Goal: Information Seeking & Learning: Find contact information

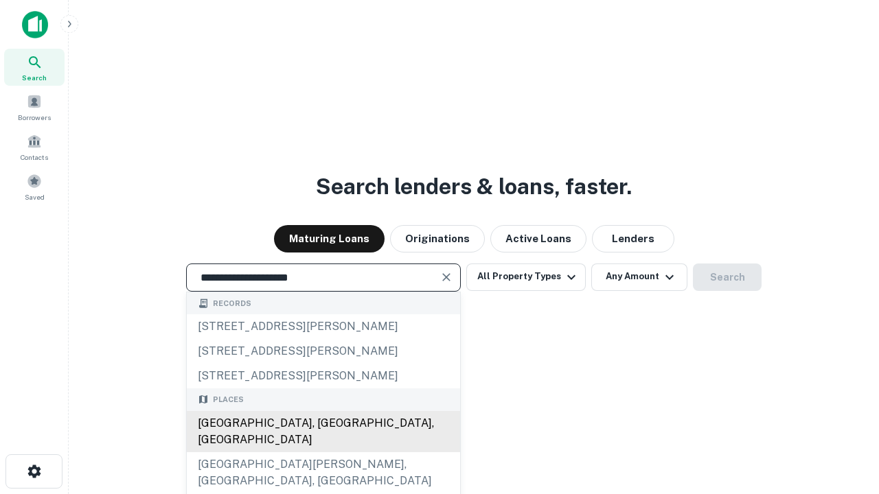
click at [323, 452] on div "[GEOGRAPHIC_DATA], [GEOGRAPHIC_DATA], [GEOGRAPHIC_DATA]" at bounding box center [323, 431] width 273 height 41
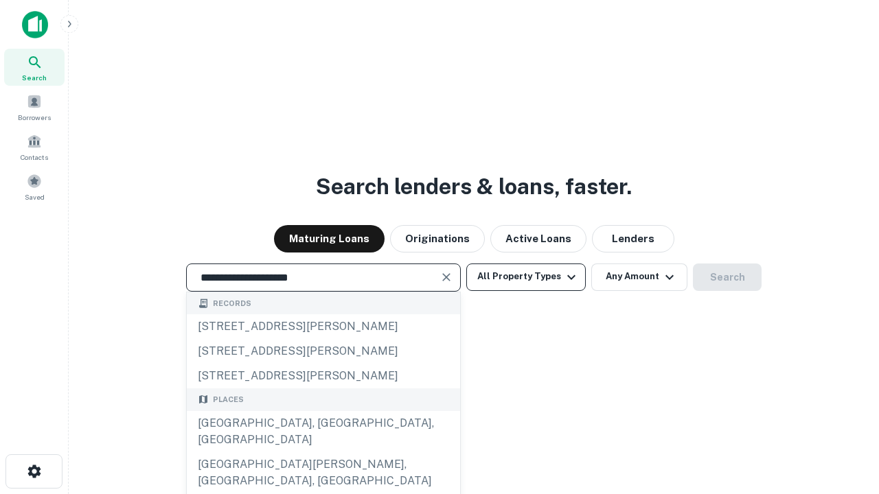
type input "**********"
click at [526, 277] on button "All Property Types" at bounding box center [525, 277] width 119 height 27
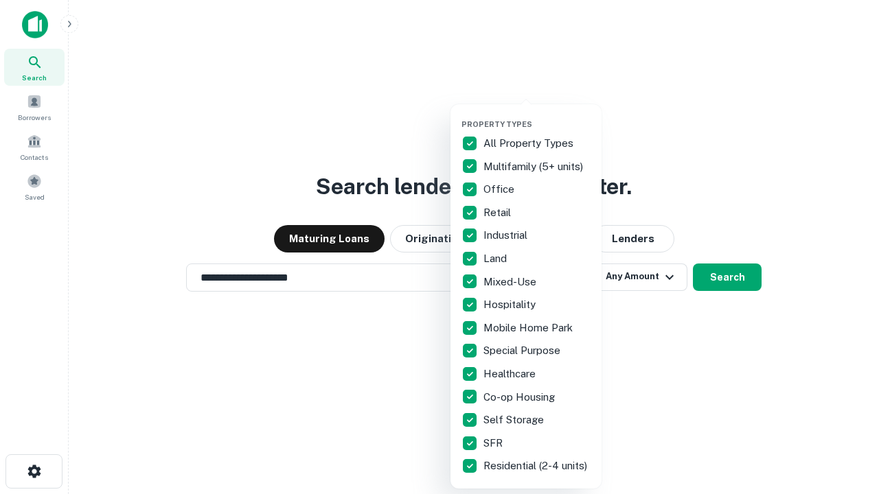
click at [537, 115] on button "button" at bounding box center [536, 115] width 151 height 1
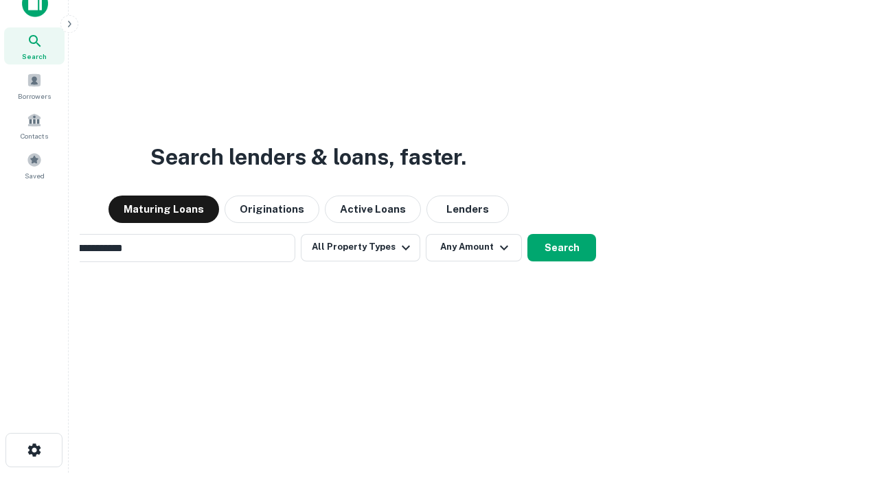
scroll to position [99, 389]
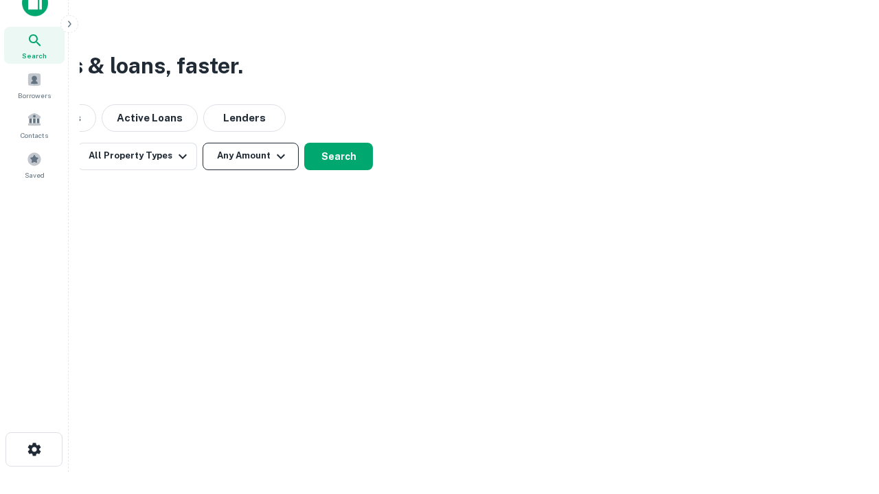
click at [251, 156] on button "Any Amount" at bounding box center [251, 156] width 96 height 27
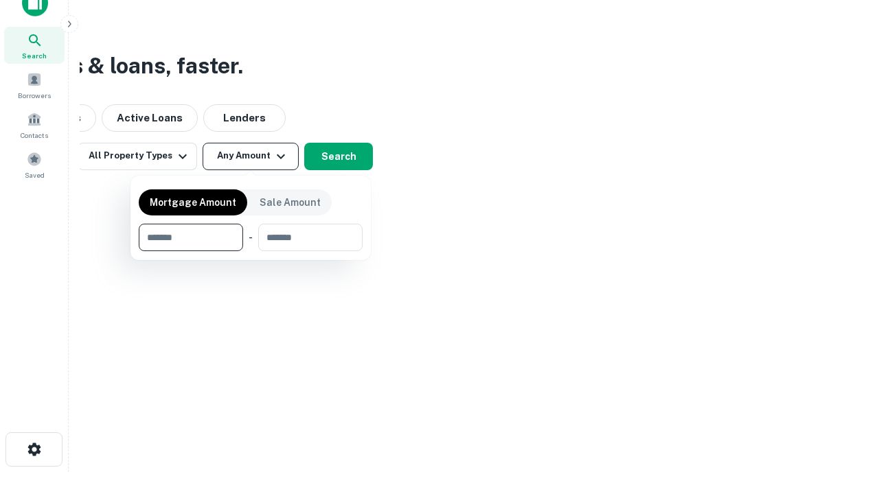
type input "*******"
click at [251, 251] on button "button" at bounding box center [251, 251] width 224 height 1
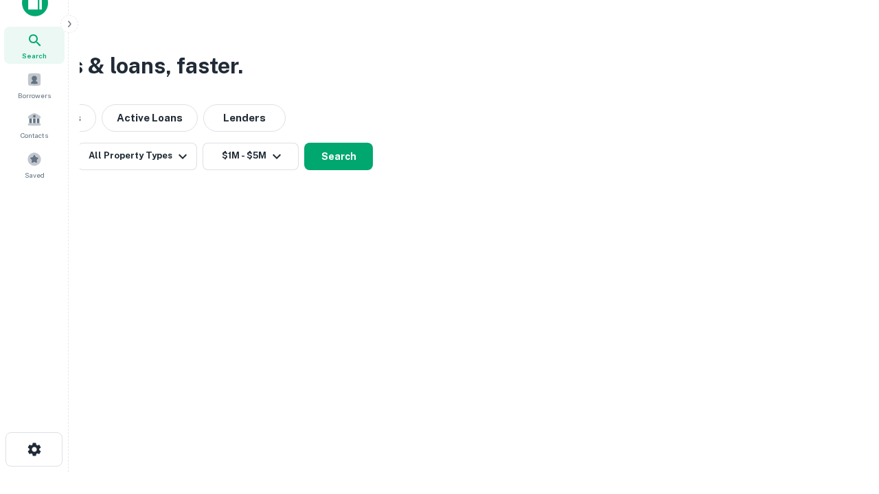
scroll to position [8, 253]
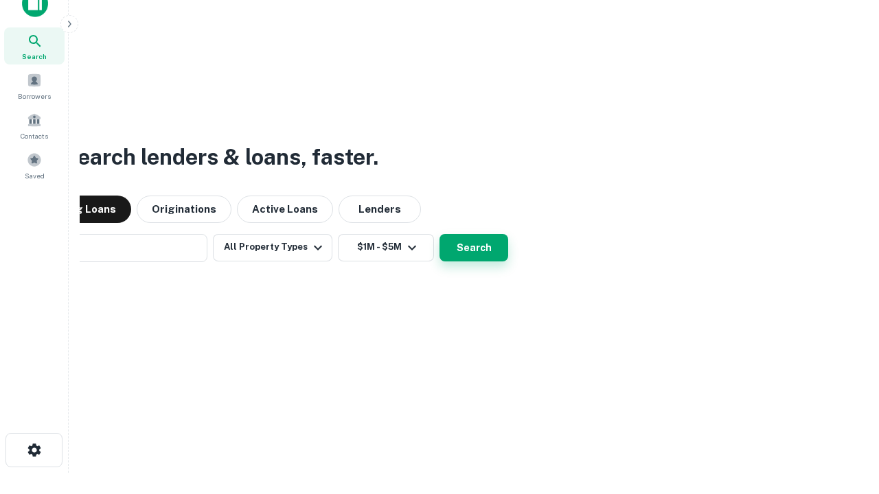
click at [439, 234] on button "Search" at bounding box center [473, 247] width 69 height 27
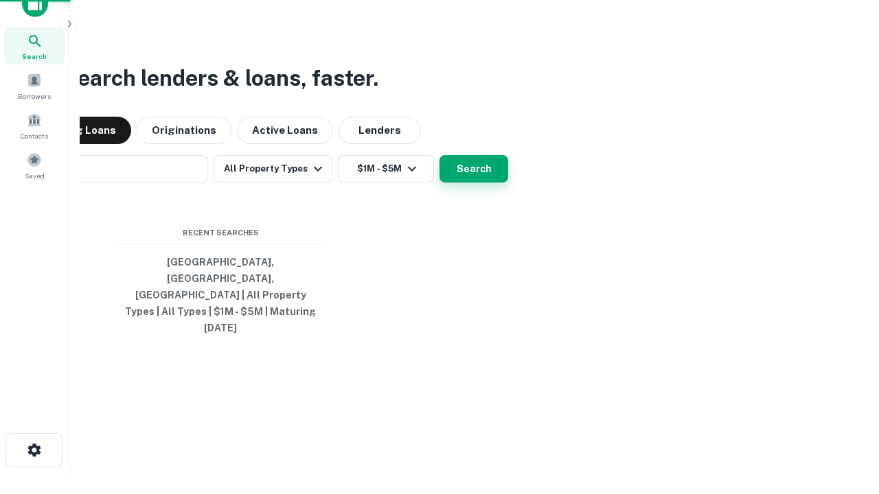
scroll to position [36, 389]
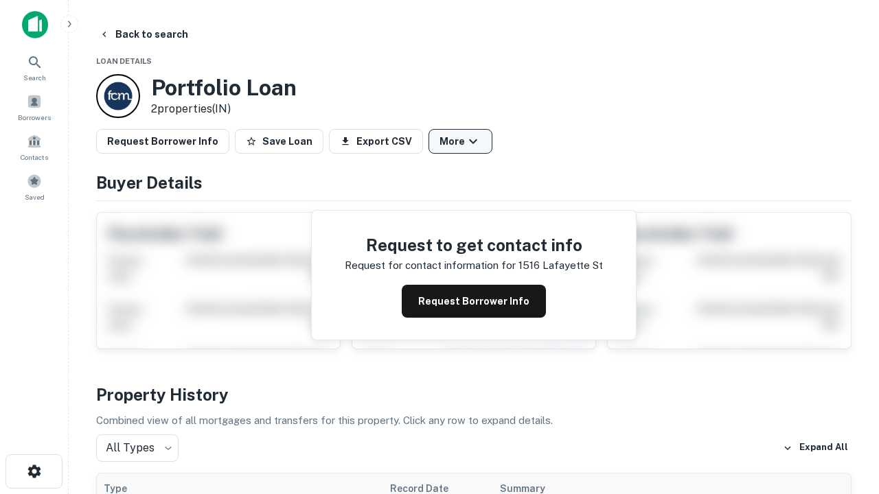
click at [460, 141] on button "More" at bounding box center [460, 141] width 64 height 25
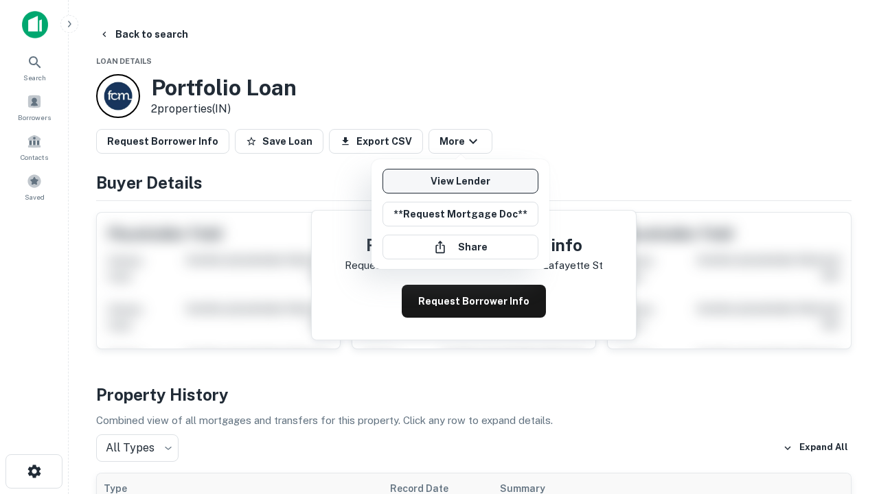
click at [460, 181] on link "View Lender" at bounding box center [460, 181] width 156 height 25
